Goal: Check status

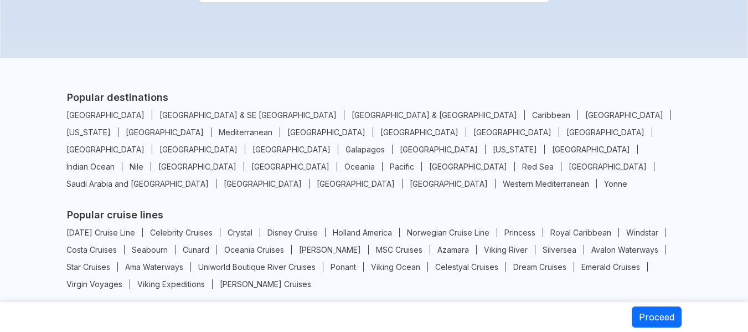
scroll to position [1915, 0]
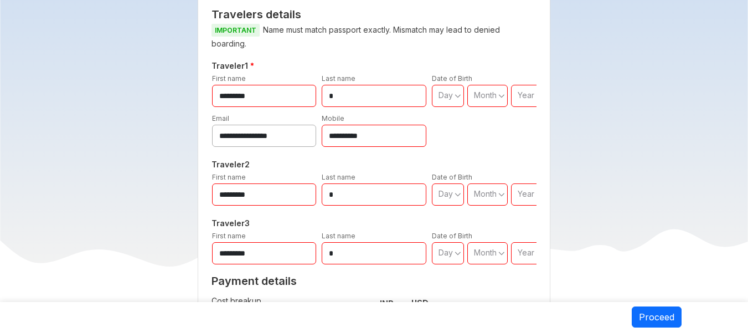
scroll to position [390, 0]
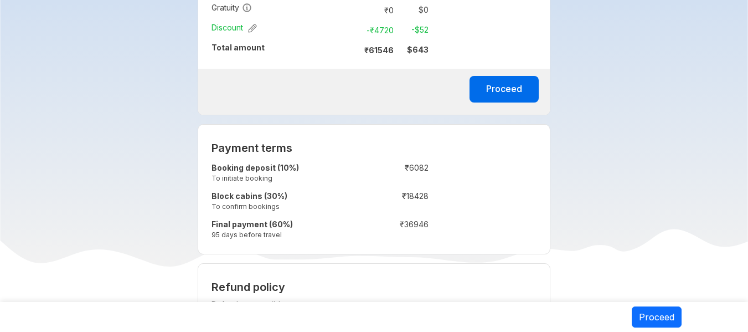
scroll to position [721, 0]
